Goal: Go to known website: Access a specific website the user already knows

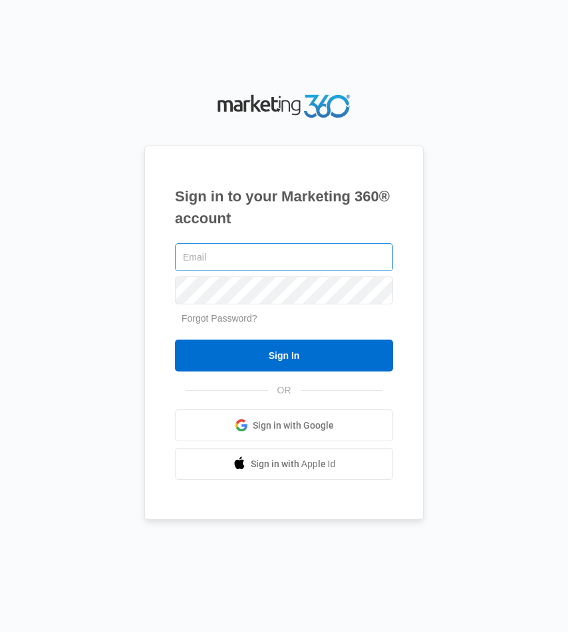
click at [263, 247] on input "text" at bounding box center [284, 257] width 218 height 28
type input "[EMAIL_ADDRESS][PERSON_NAME][DOMAIN_NAME]"
click at [175, 340] on input "Sign In" at bounding box center [284, 356] width 218 height 32
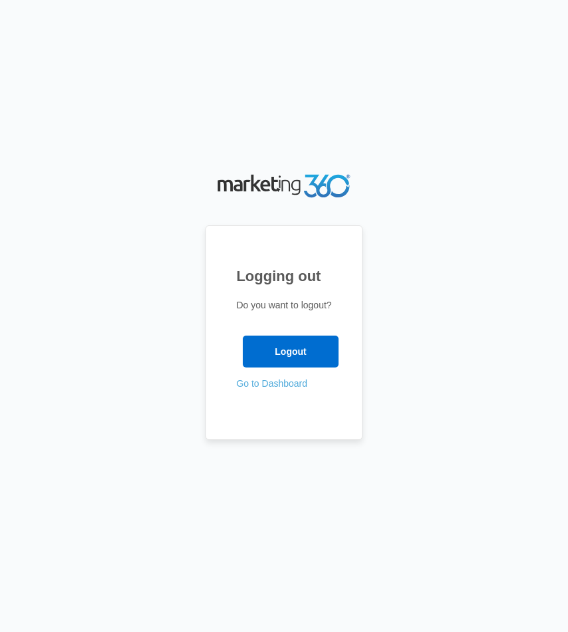
click at [258, 387] on link "Go to Dashboard" at bounding box center [271, 383] width 71 height 11
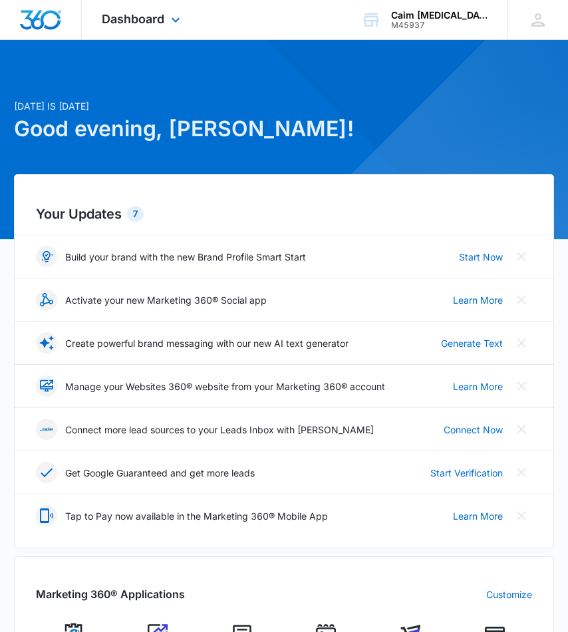
click at [177, 9] on div "Dashboard Apps Reputation Websites Forms CRM Email Social Shop Payments POS Con…" at bounding box center [143, 19] width 122 height 39
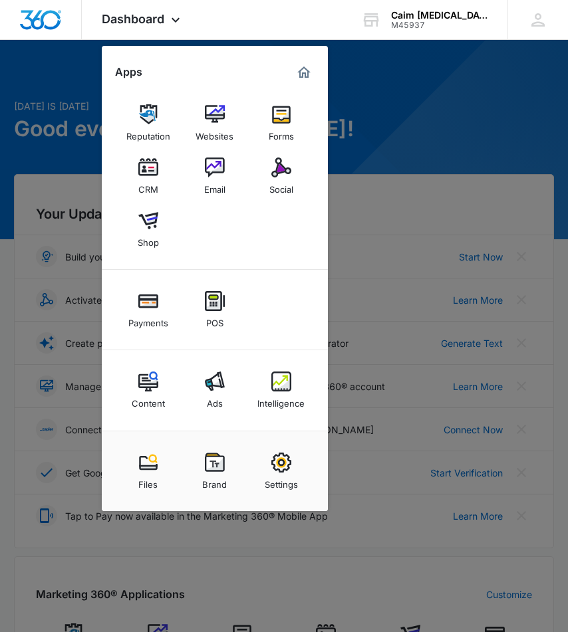
click at [356, 156] on div at bounding box center [284, 316] width 568 height 632
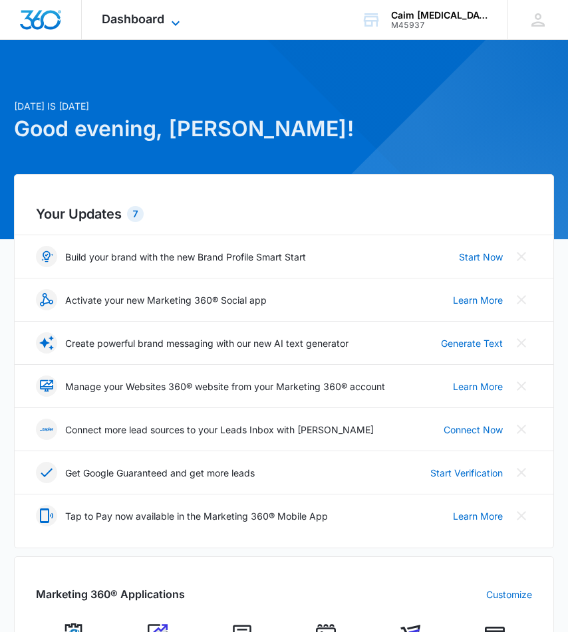
click at [162, 22] on span "Dashboard" at bounding box center [133, 19] width 62 height 14
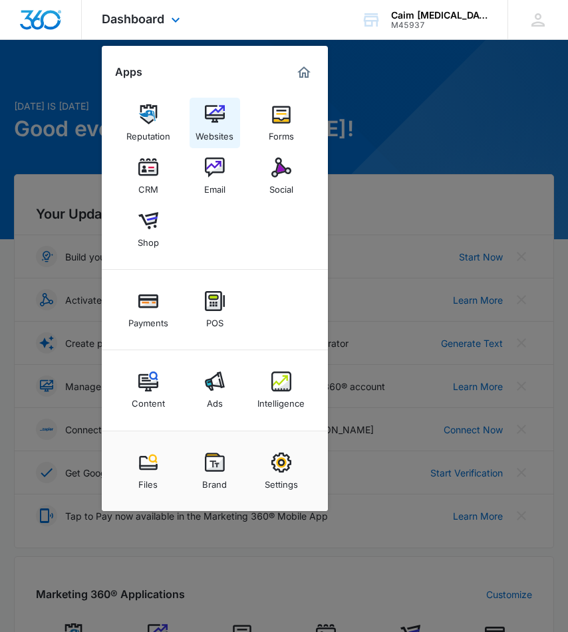
click at [205, 114] on img at bounding box center [215, 114] width 20 height 20
